Goal: Information Seeking & Learning: Learn about a topic

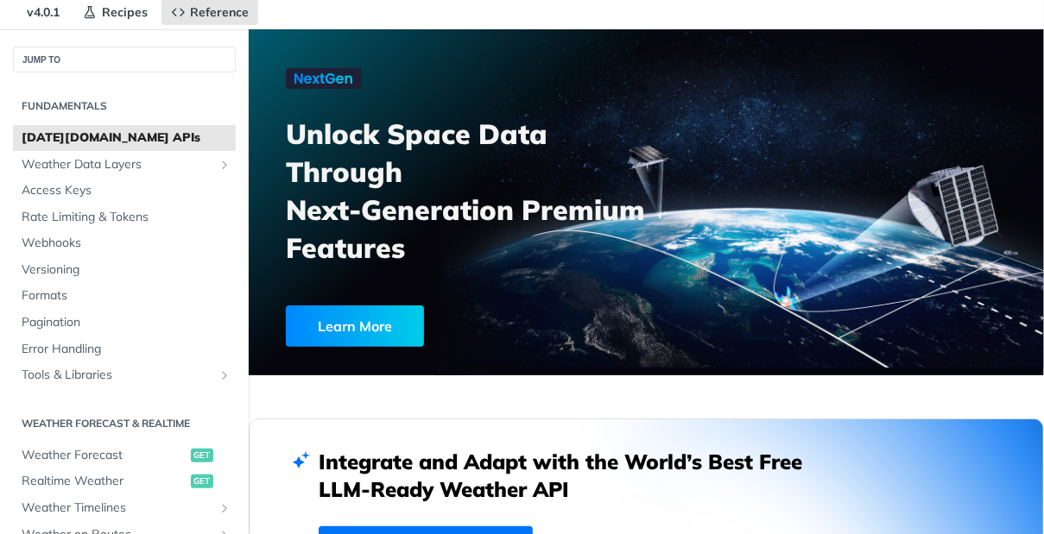
scroll to position [68, 0]
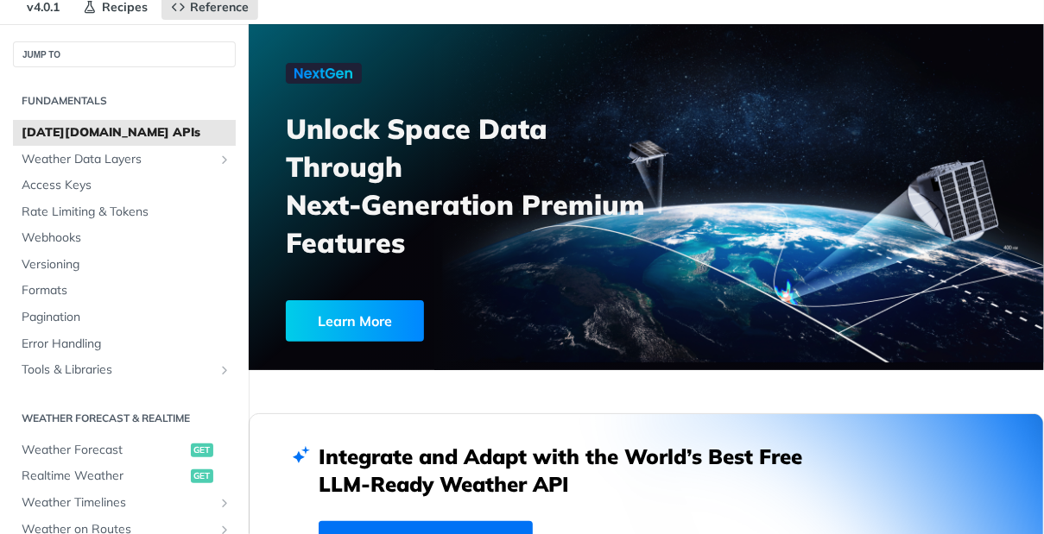
click at [330, 321] on div "Learn More" at bounding box center [355, 320] width 138 height 41
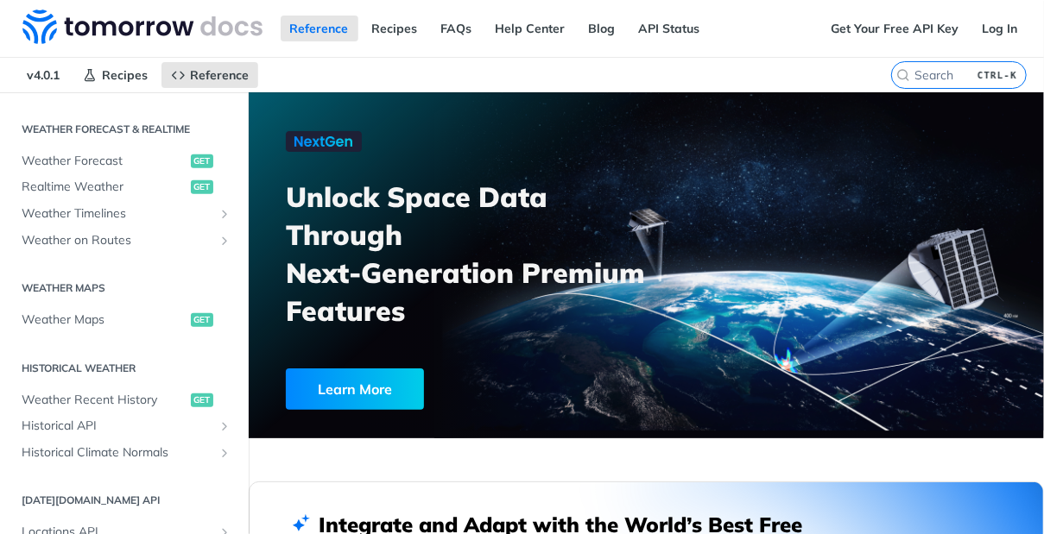
scroll to position [369, 0]
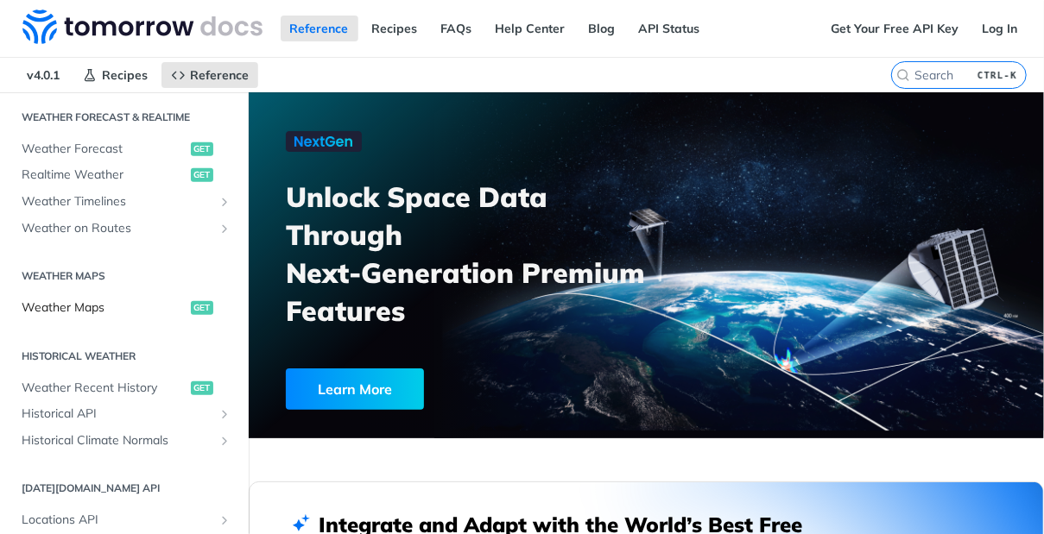
click at [141, 307] on span "Weather Maps" at bounding box center [104, 308] width 165 height 17
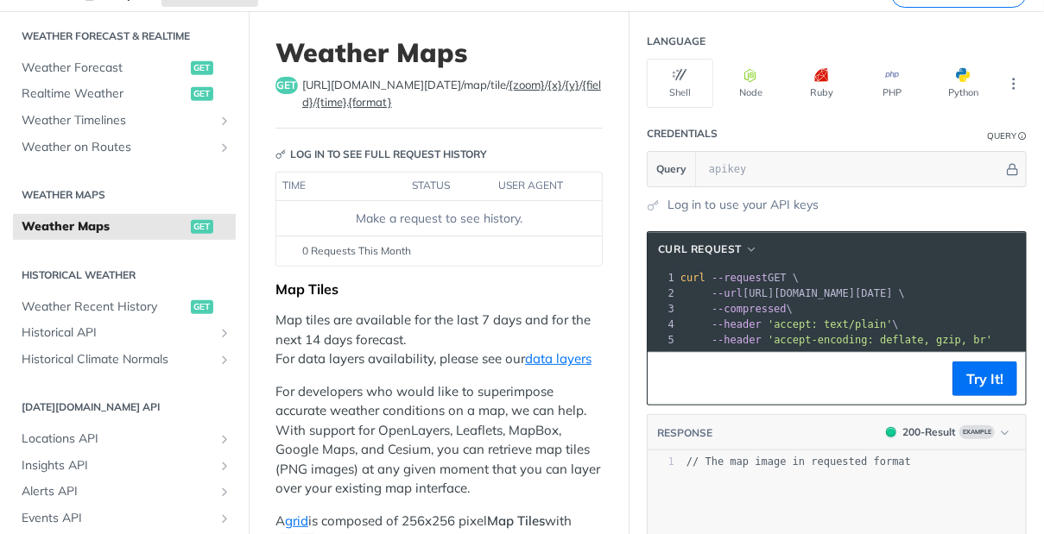
scroll to position [79, 0]
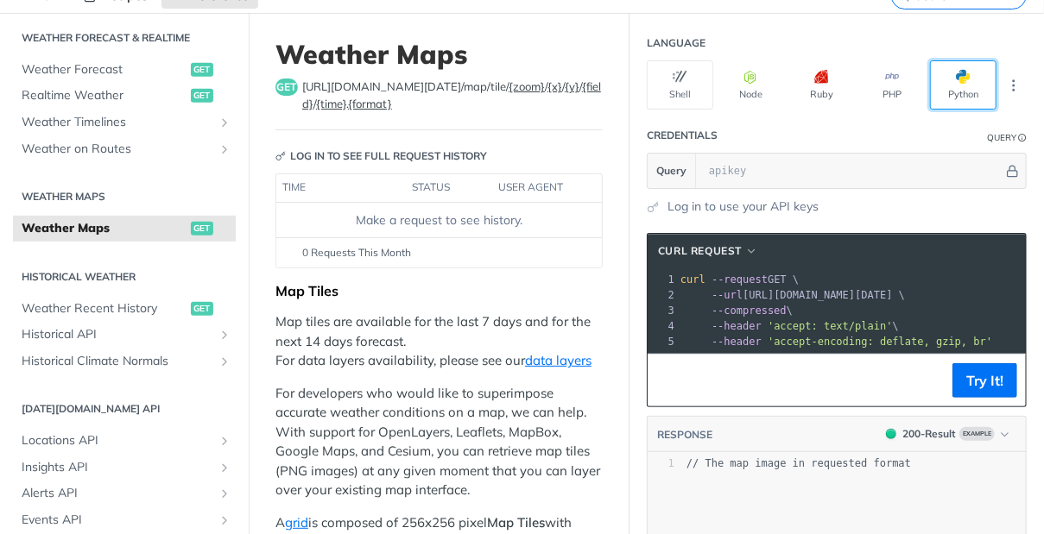
click at [963, 66] on button "Python" at bounding box center [963, 84] width 66 height 49
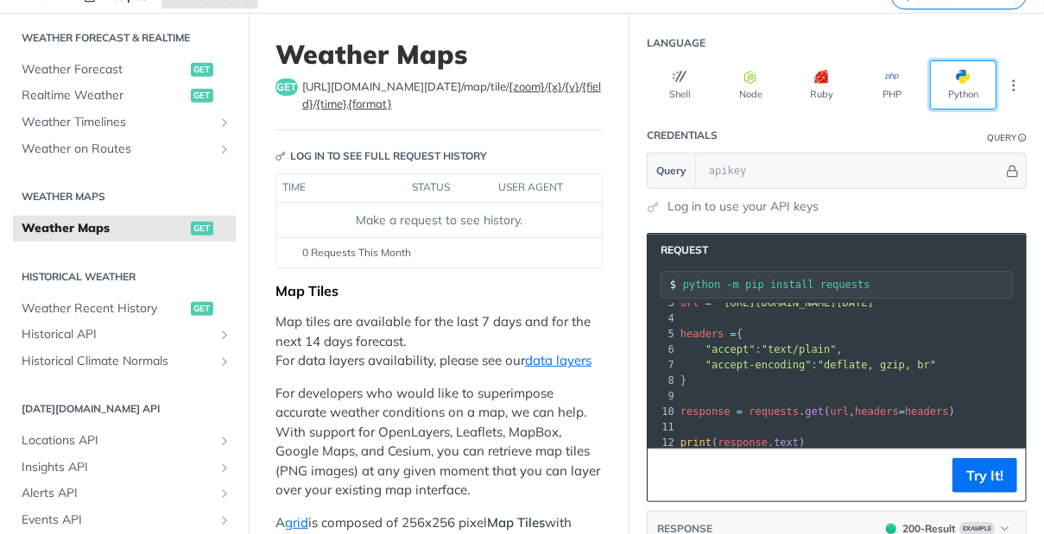
scroll to position [0, 0]
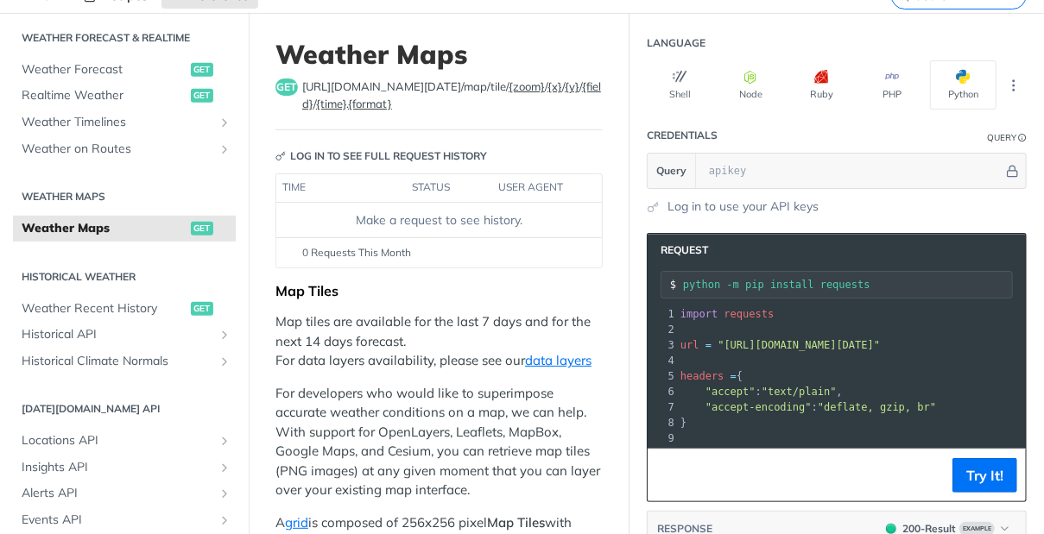
drag, startPoint x: 726, startPoint y: 286, endPoint x: 868, endPoint y: 281, distance: 141.6
click at [868, 281] on input "python -m pip install requests" at bounding box center [847, 285] width 329 height 12
click at [860, 285] on input "python -m pip install requests" at bounding box center [847, 285] width 329 height 12
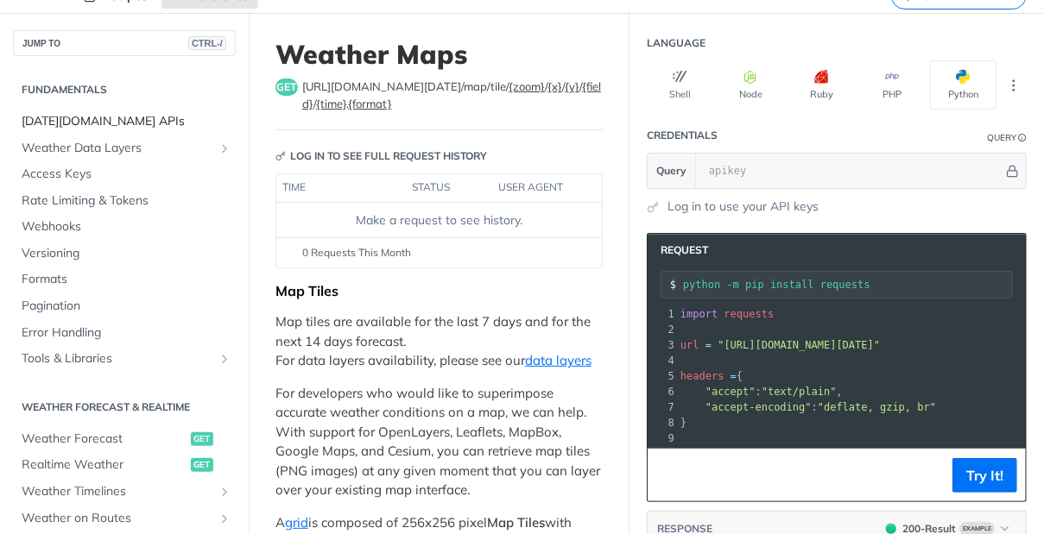
click at [119, 123] on span "Tomorrow.io APIs" at bounding box center [127, 121] width 210 height 17
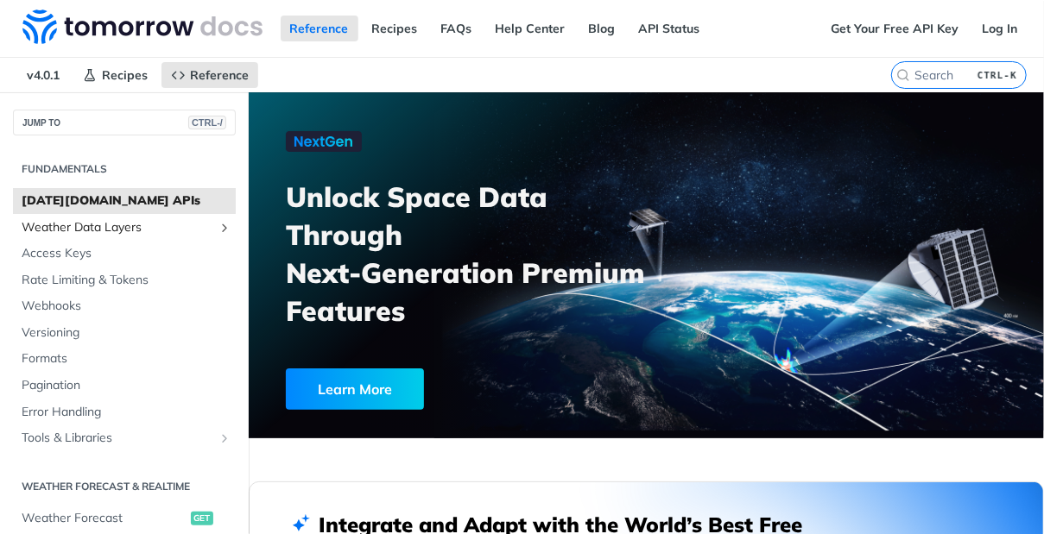
click at [84, 224] on span "Weather Data Layers" at bounding box center [118, 227] width 192 height 17
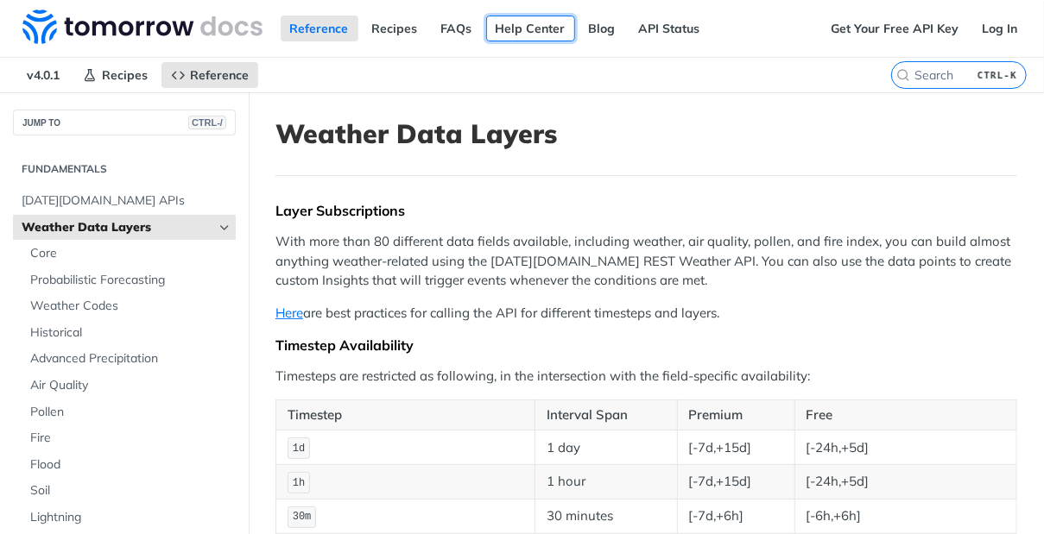
click at [500, 38] on link "Help Center" at bounding box center [530, 29] width 89 height 26
